Goal: Transaction & Acquisition: Book appointment/travel/reservation

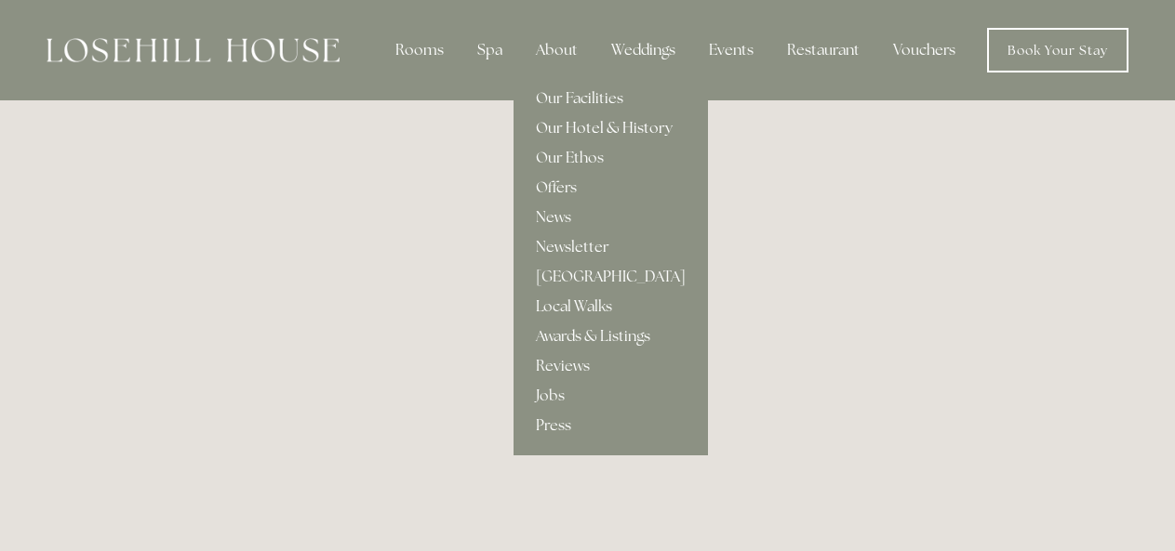
click at [563, 124] on link "Our Hotel & History" at bounding box center [610, 128] width 194 height 30
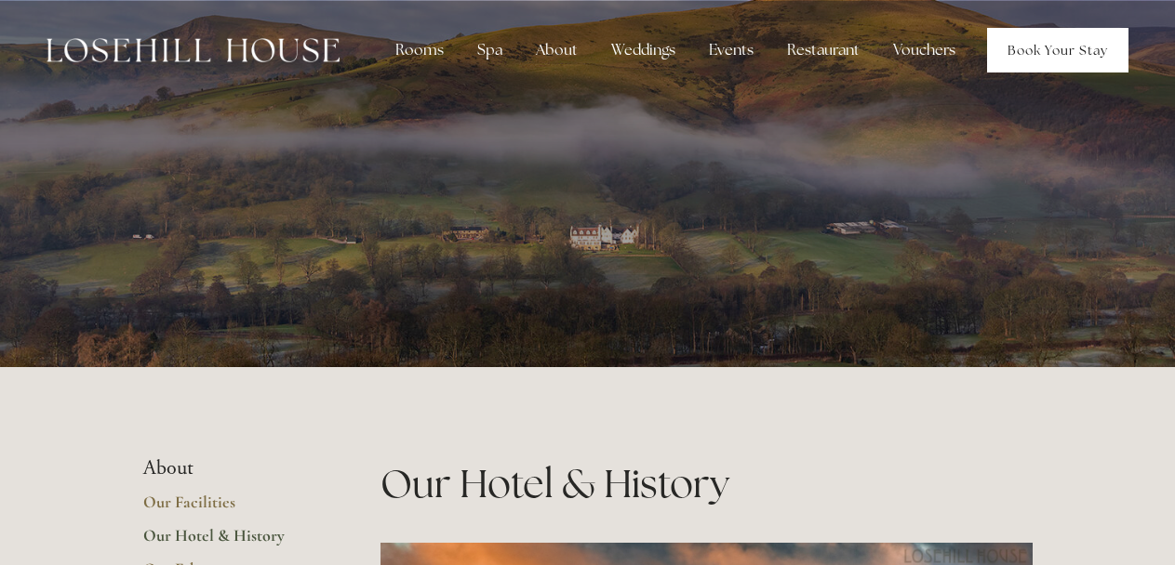
click at [1041, 46] on link "Book Your Stay" at bounding box center [1057, 50] width 141 height 45
